Goal: Navigation & Orientation: Find specific page/section

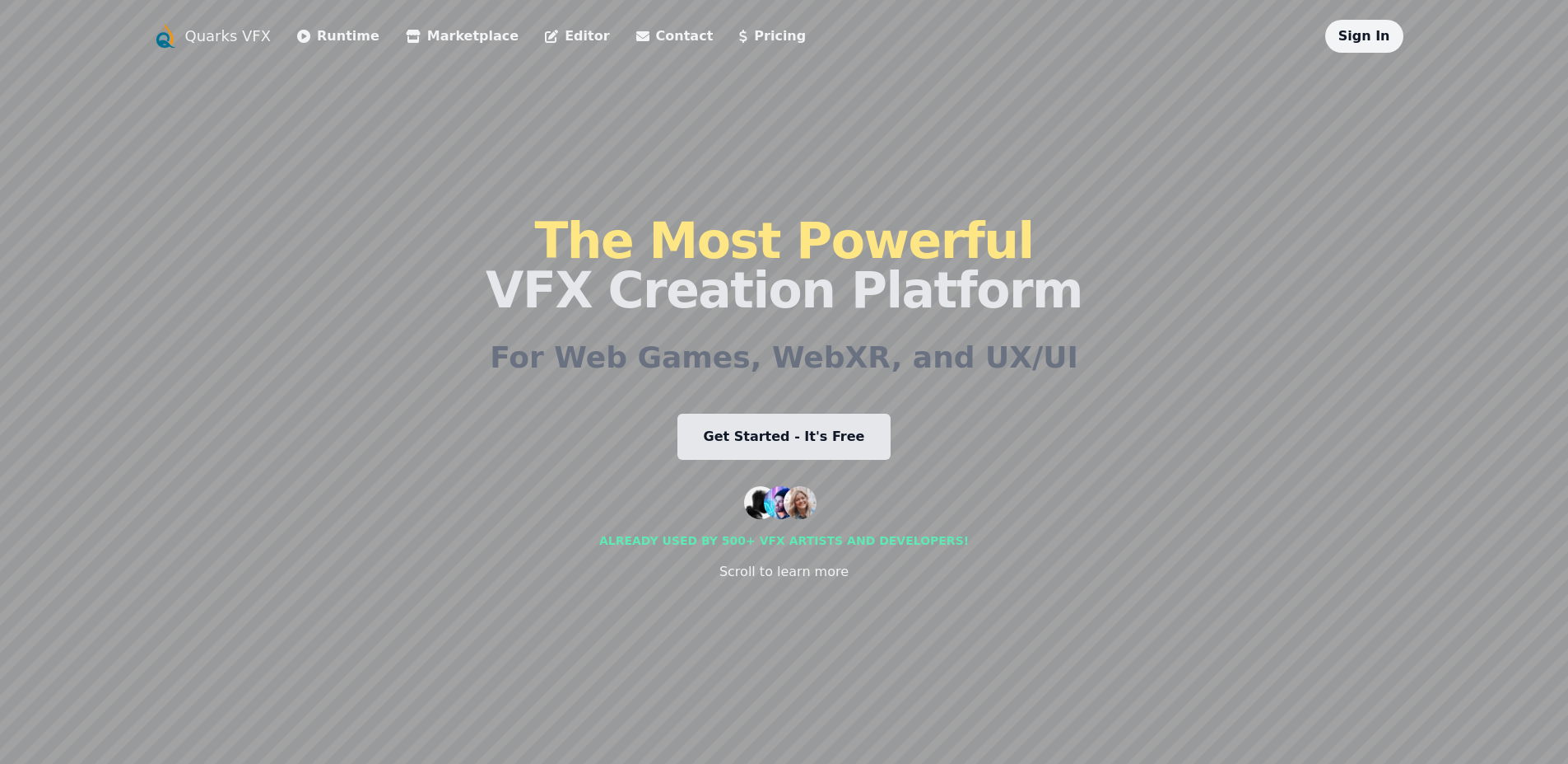
drag, startPoint x: 523, startPoint y: 438, endPoint x: 928, endPoint y: 420, distance: 405.4
click at [925, 420] on div "Quarks VFX Runtime Marketplace Editor Contact Pricing Sign In The Most Powerful…" at bounding box center [784, 382] width 1264 height 724
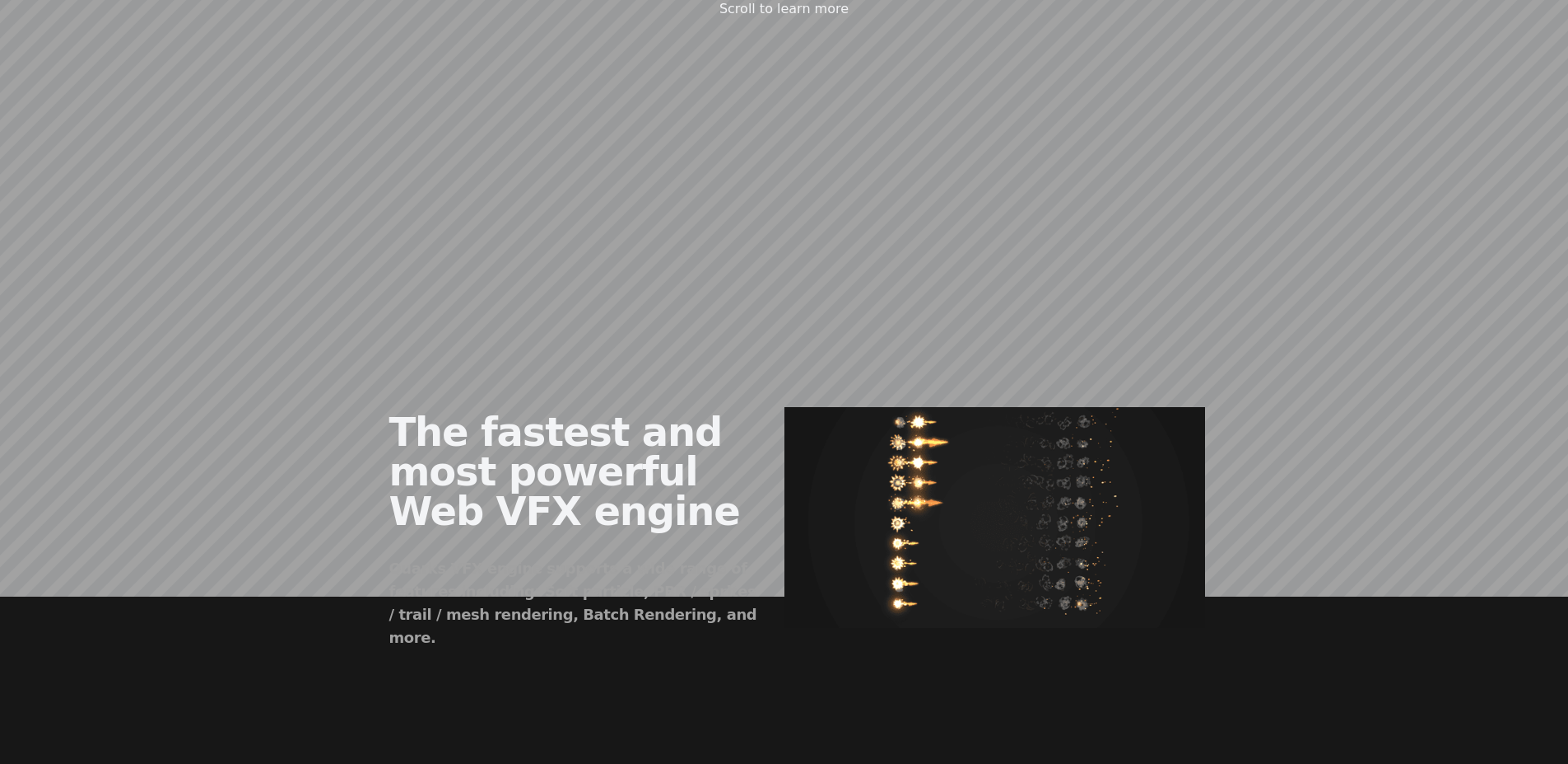
scroll to position [791, 0]
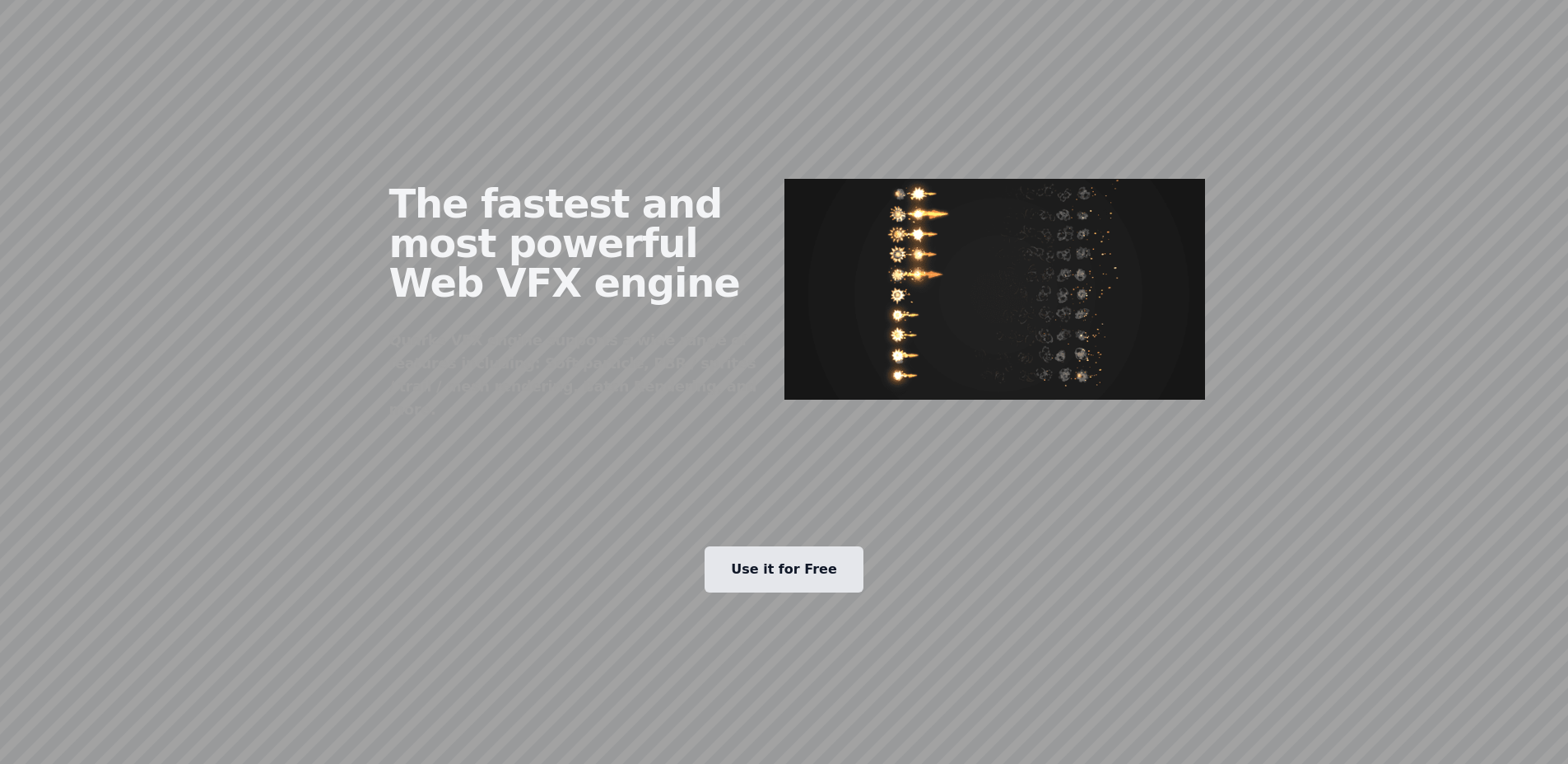
click at [757, 547] on link "Use it for Free" at bounding box center [784, 570] width 159 height 47
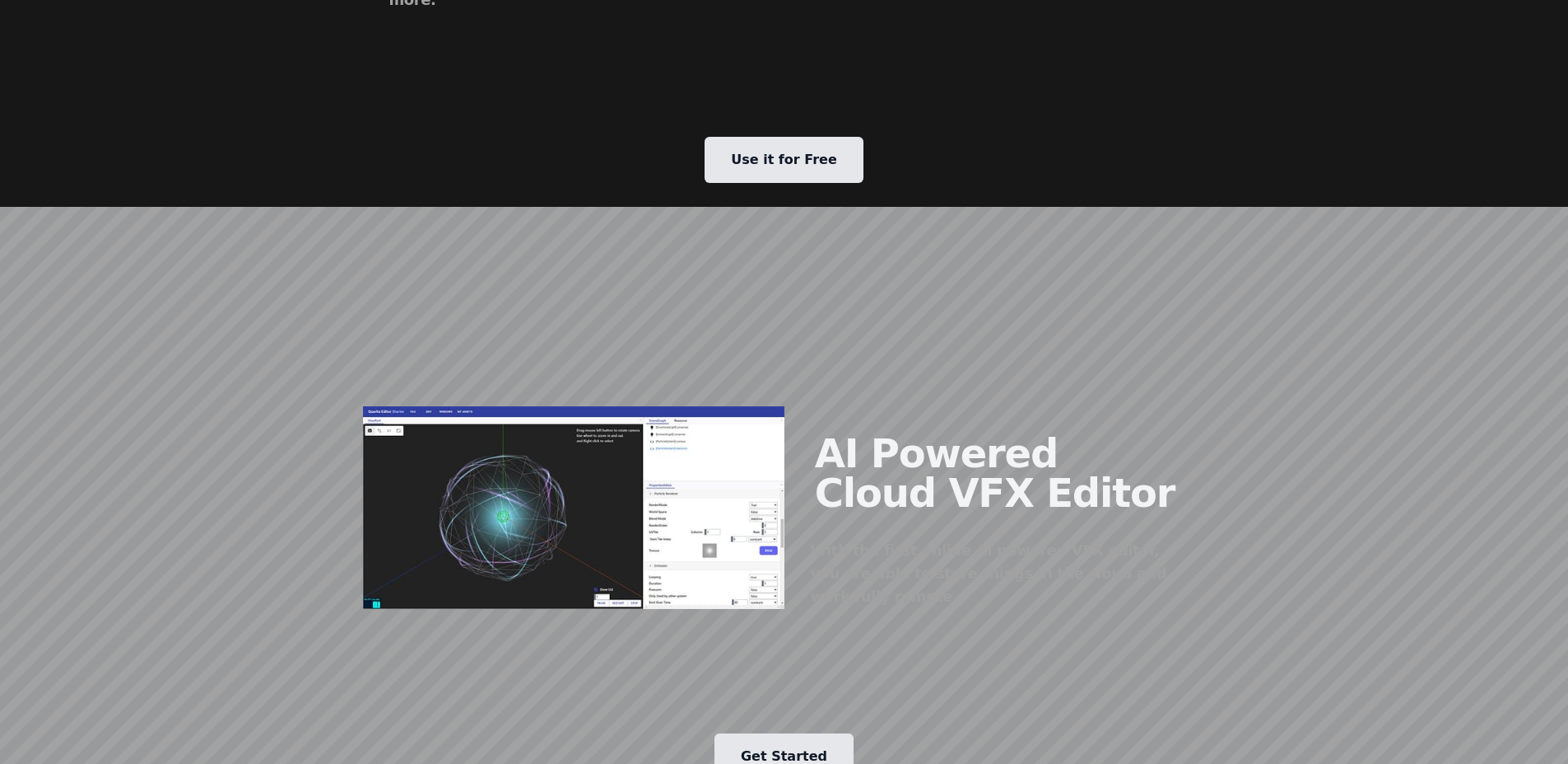
scroll to position [1482, 0]
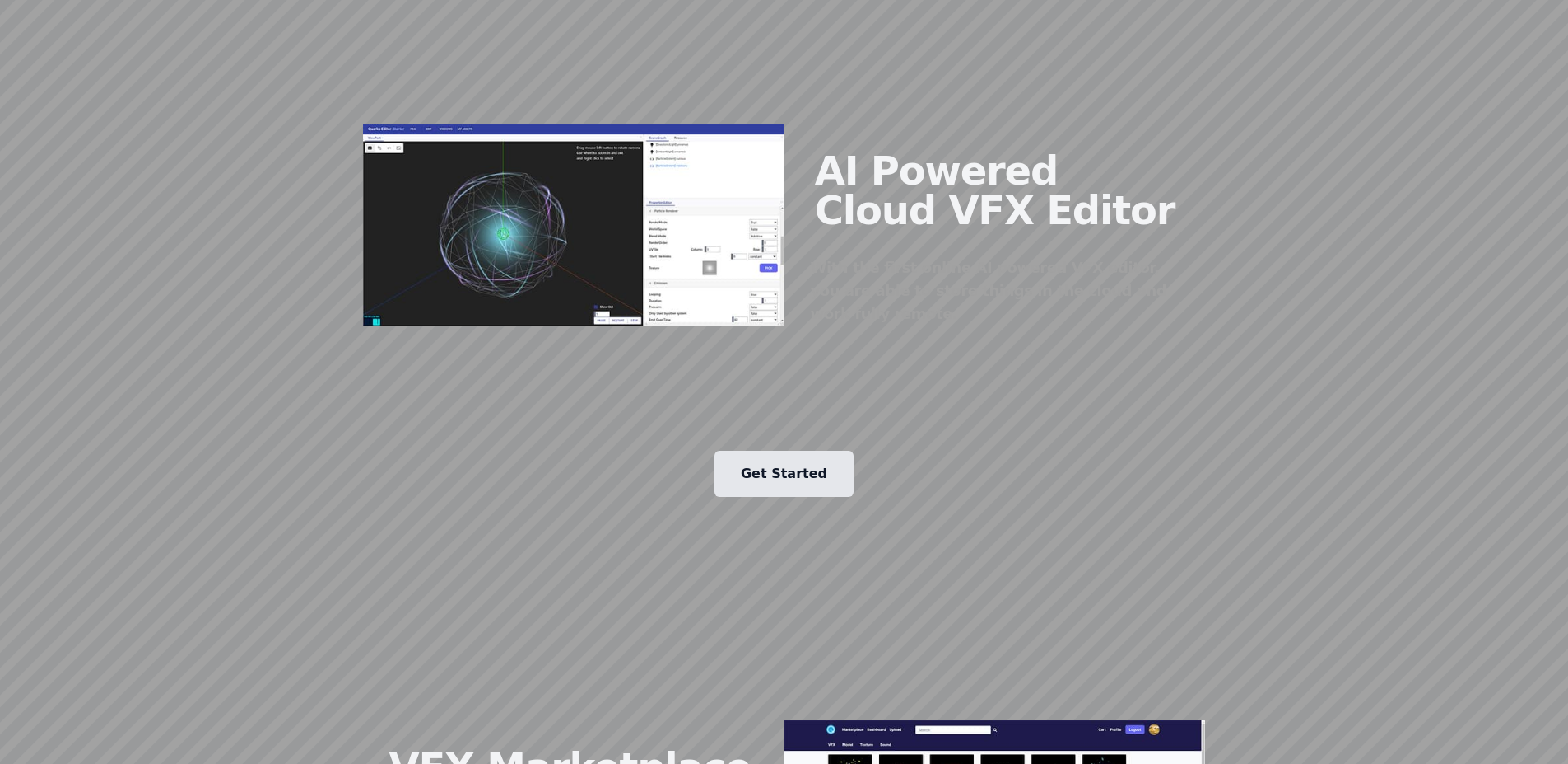
click at [771, 450] on link "Get Started" at bounding box center [783, 474] width 139 height 47
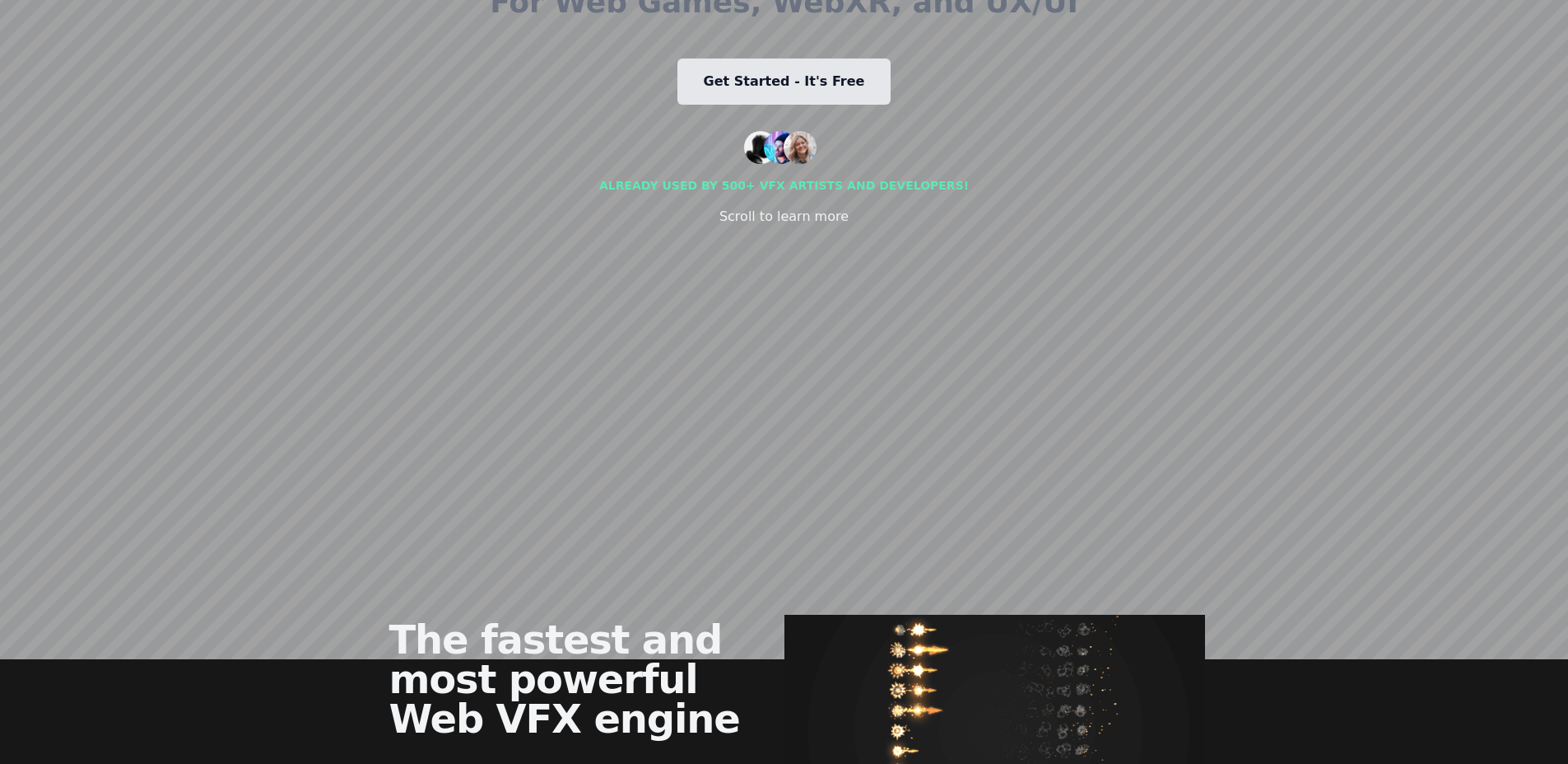
scroll to position [0, 0]
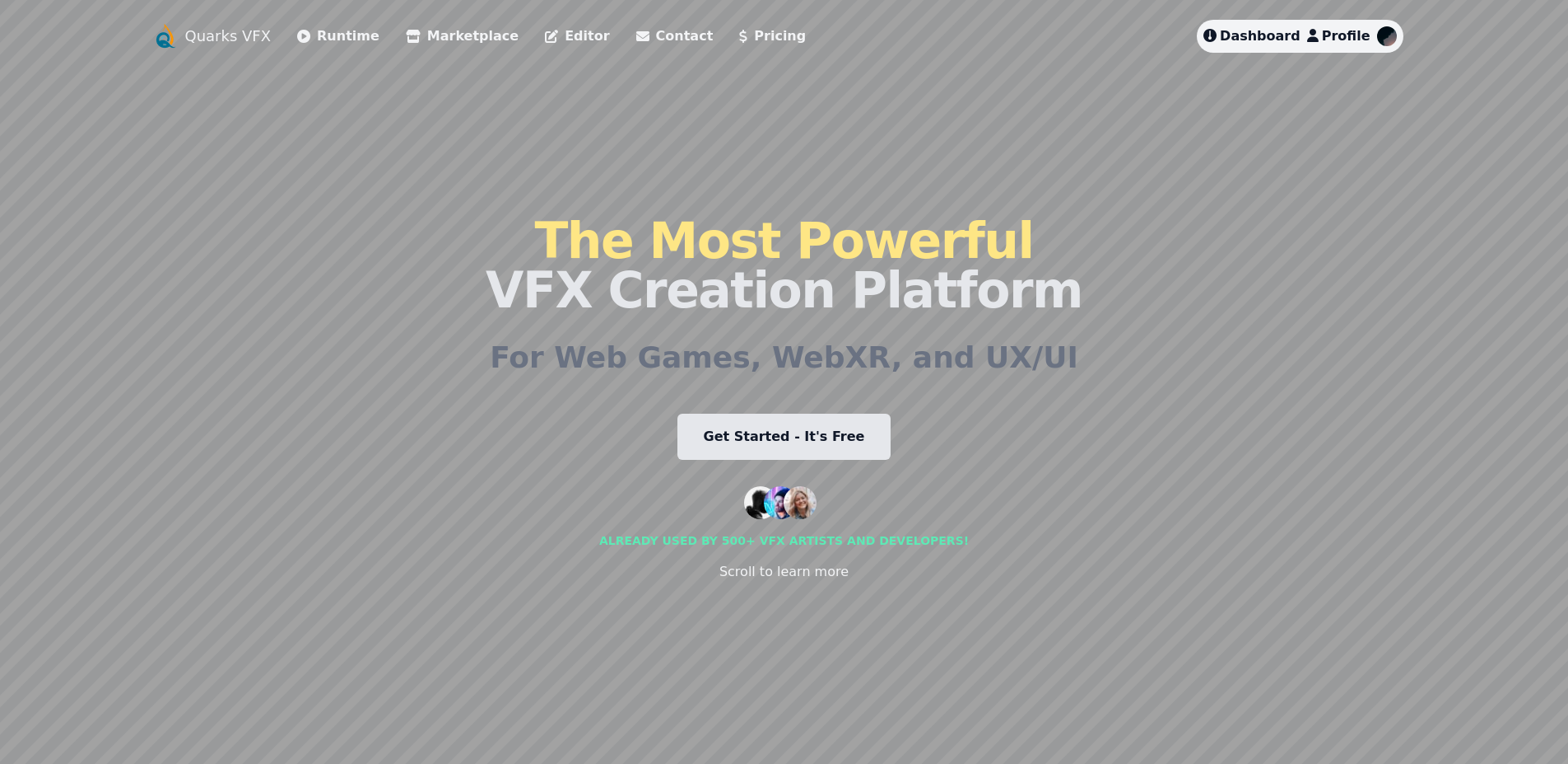
drag, startPoint x: 102, startPoint y: 485, endPoint x: 554, endPoint y: 403, distance: 459.4
click at [554, 404] on div "Quarks VFX Runtime Marketplace Editor Contact Pricing Dashboard Profile The Mos…" at bounding box center [784, 382] width 1568 height 764
click at [786, 441] on link "Get Started - It's Free" at bounding box center [784, 437] width 214 height 47
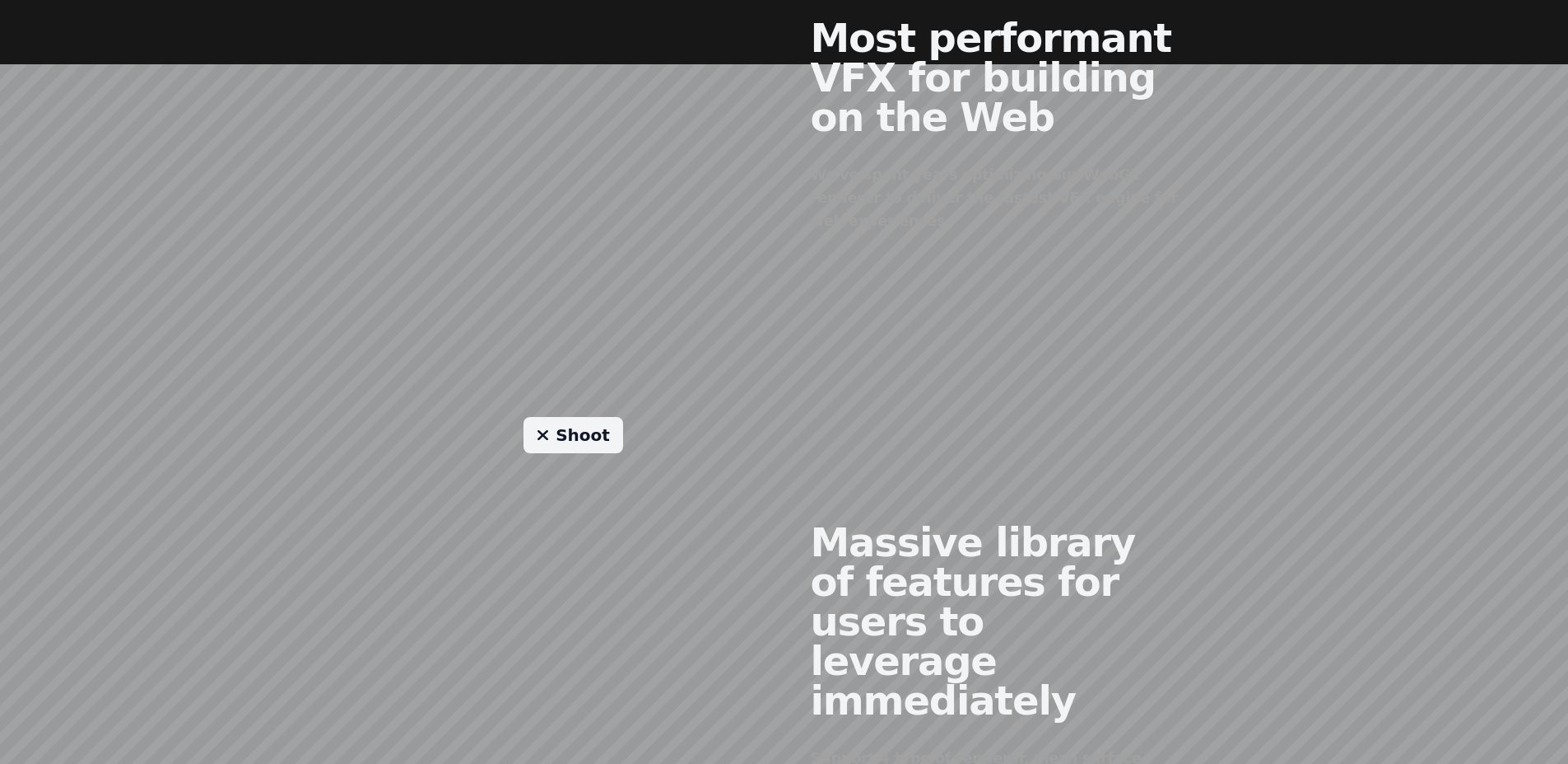
scroll to position [692, 0]
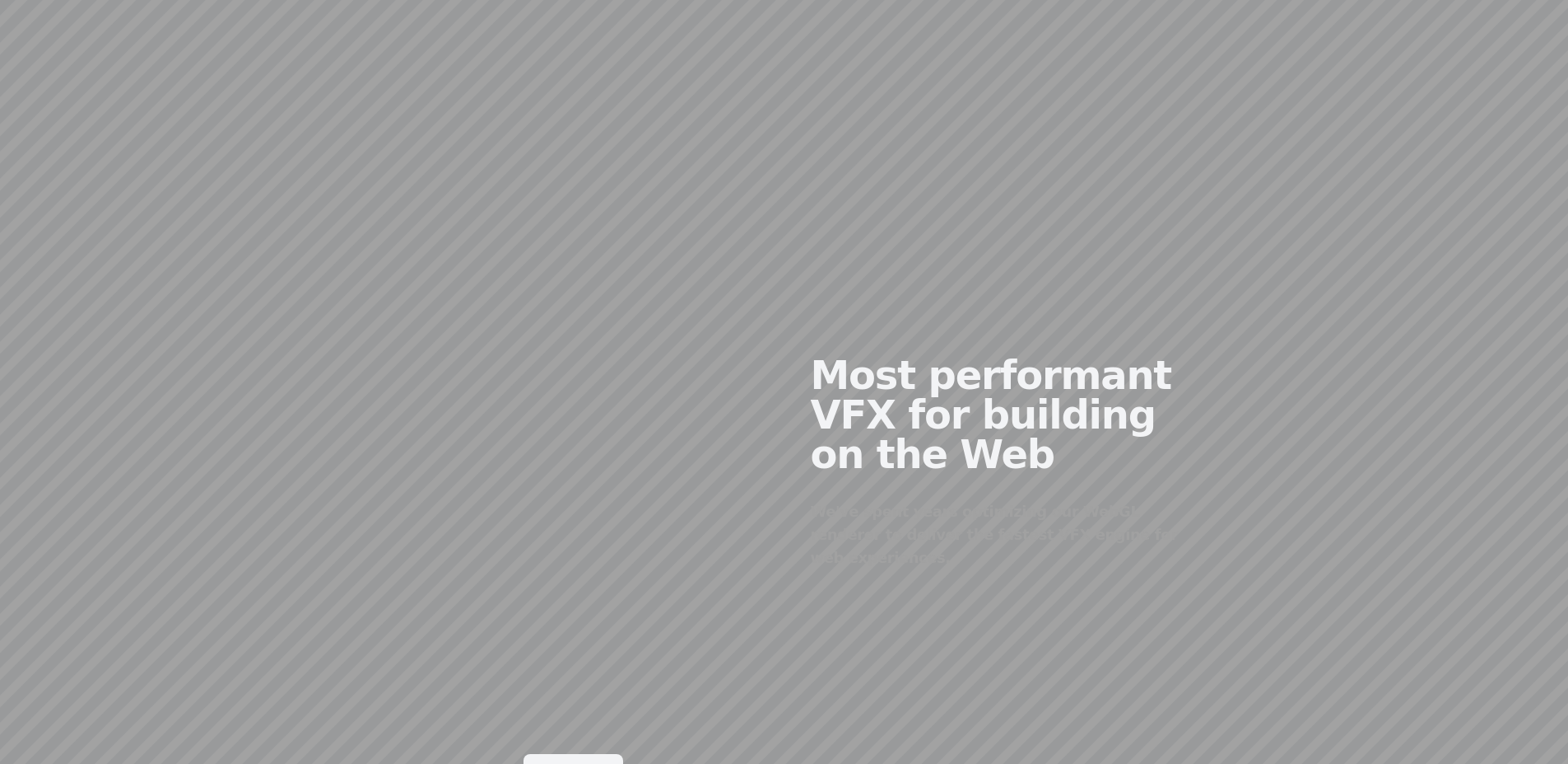
drag, startPoint x: 400, startPoint y: 448, endPoint x: 670, endPoint y: 443, distance: 270.0
click at [670, 443] on div at bounding box center [573, 448] width 421 height 399
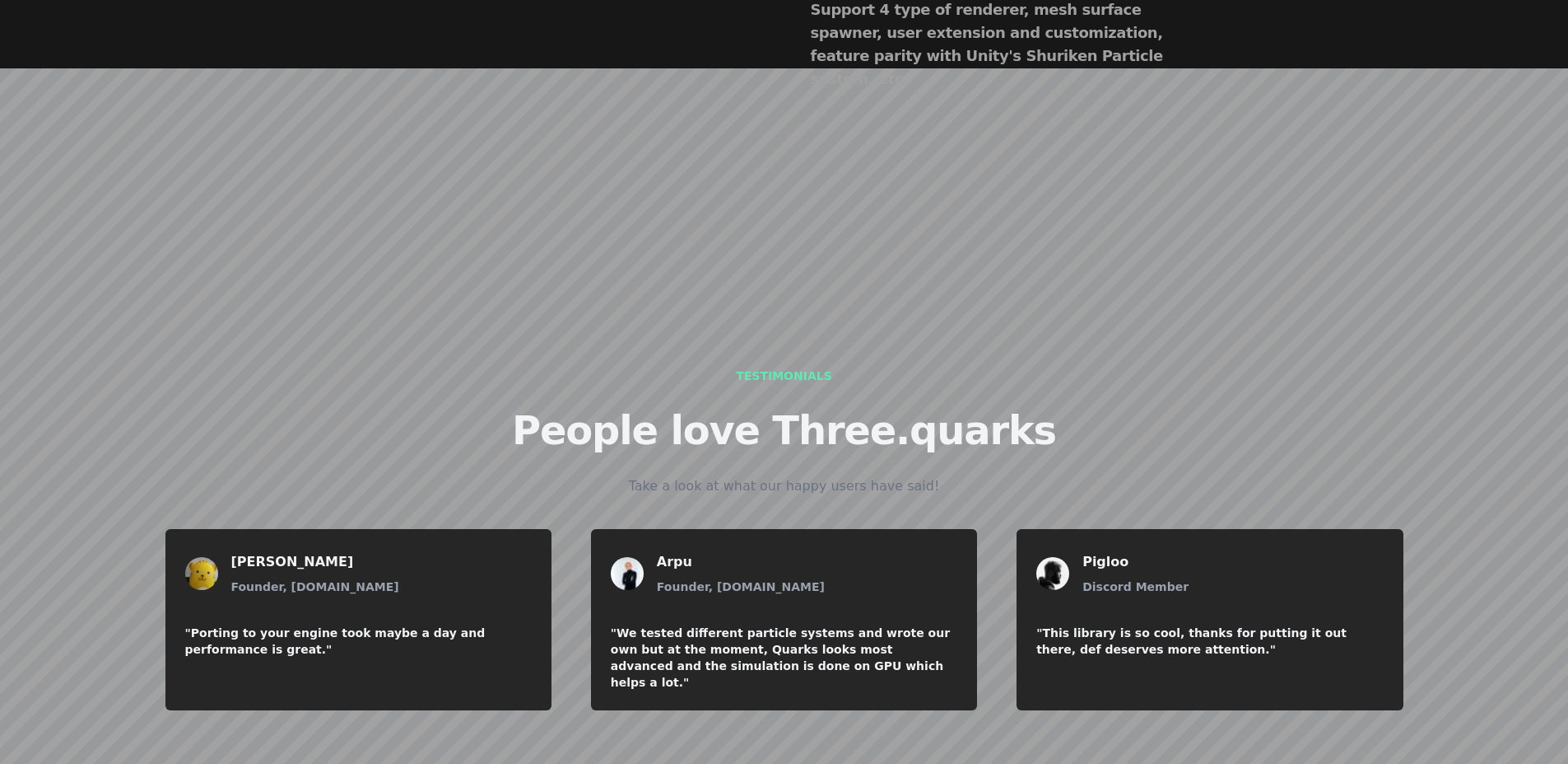
scroll to position [1943, 0]
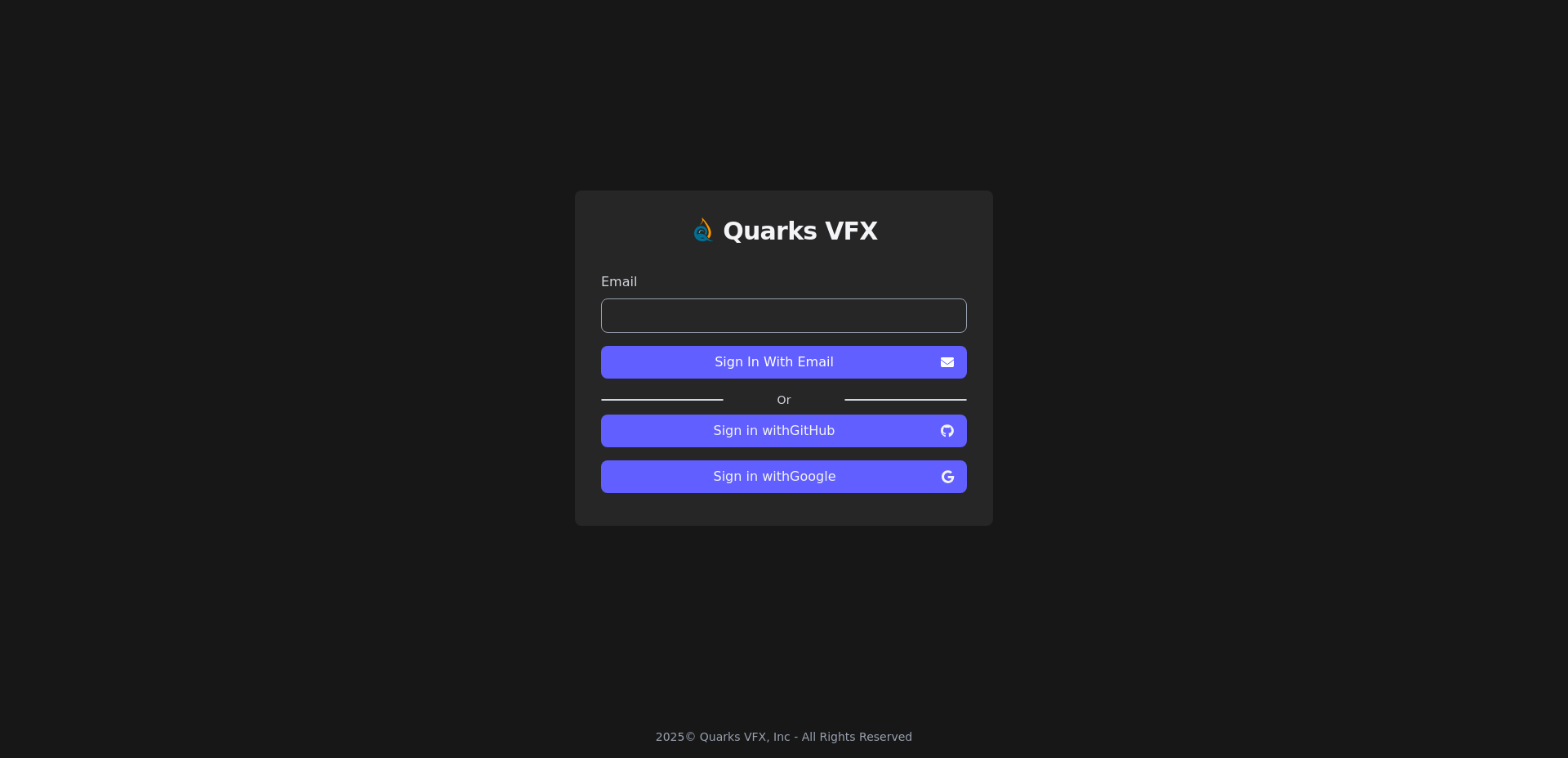
click at [806, 434] on span "Sign in with GitHub" at bounding box center [774, 431] width 321 height 19
click at [810, 424] on span "Sign in with GitHub" at bounding box center [774, 431] width 321 height 19
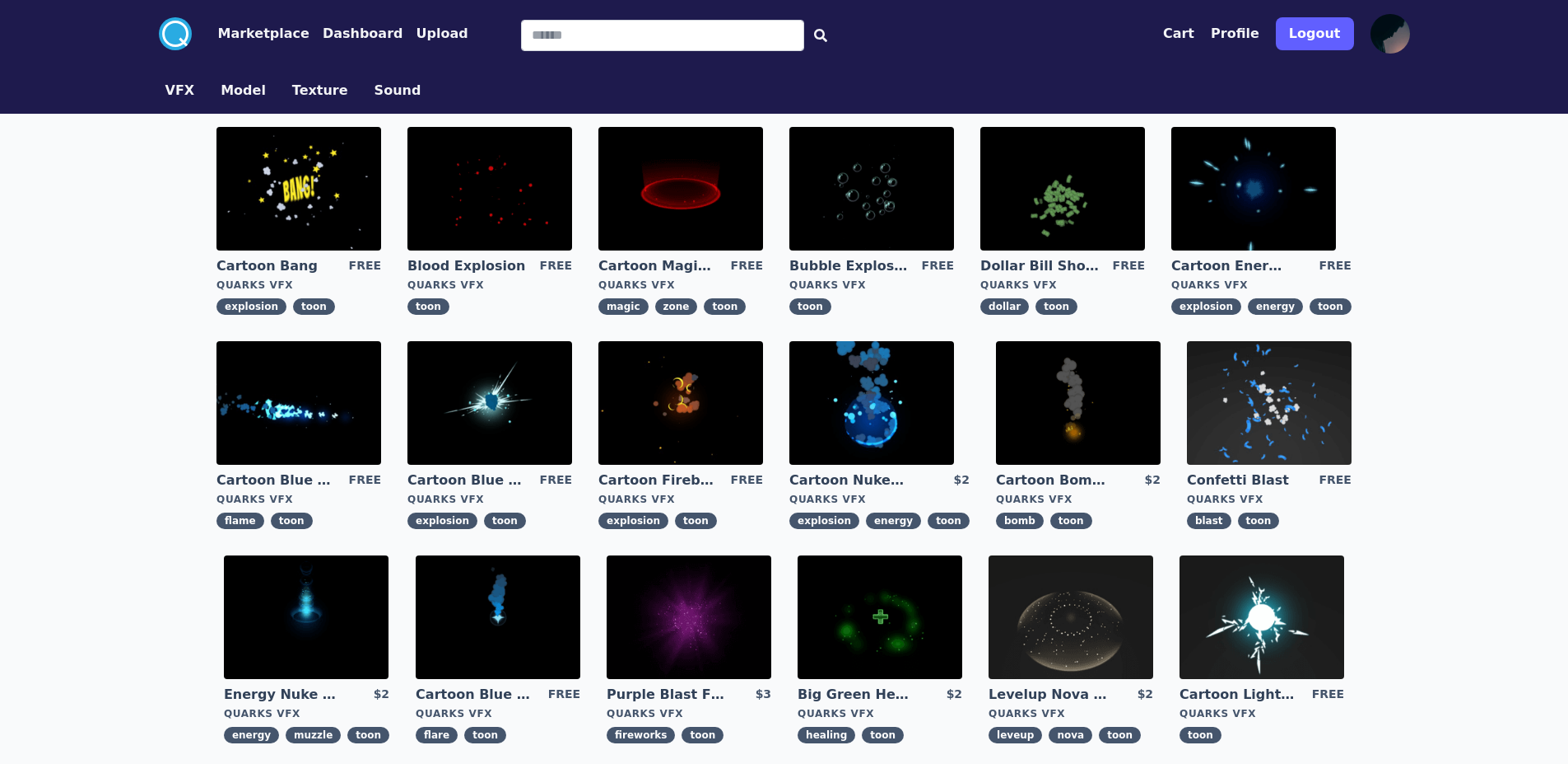
click at [170, 89] on button "VFX" at bounding box center [180, 90] width 30 height 19
click at [176, 92] on button "VFX" at bounding box center [180, 90] width 30 height 19
click at [176, 91] on button "VFX" at bounding box center [180, 90] width 30 height 19
